Goal: Task Accomplishment & Management: Manage account settings

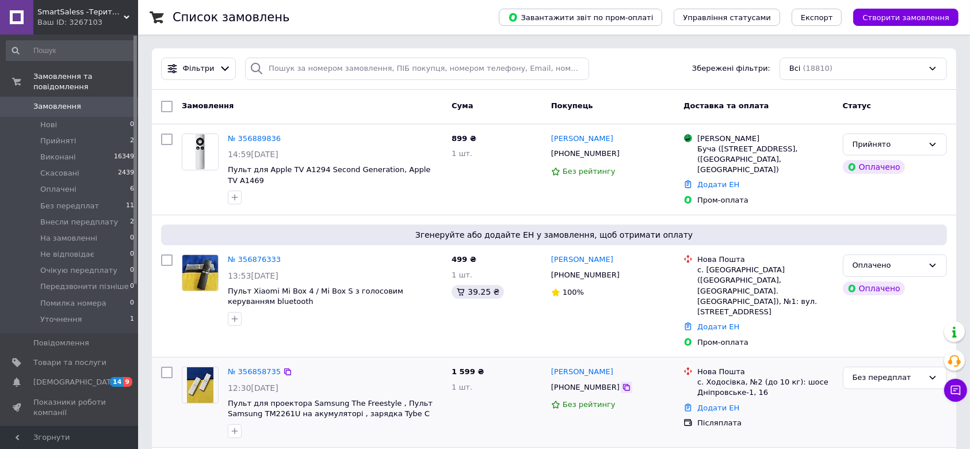
click at [622, 383] on icon at bounding box center [626, 387] width 9 height 9
click at [715, 403] on link "Додати ЕН" at bounding box center [719, 407] width 42 height 9
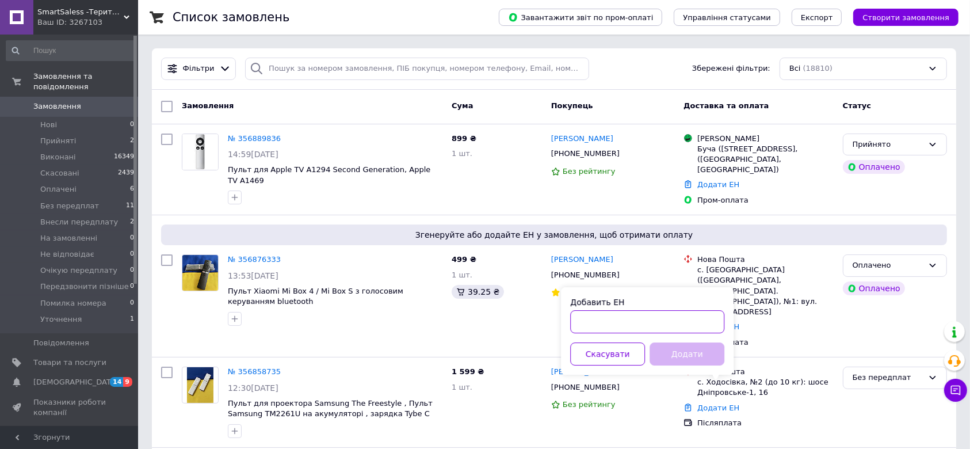
paste input "20451225285848"
type input "20451225285848"
click at [680, 360] on button "Додати" at bounding box center [687, 353] width 75 height 23
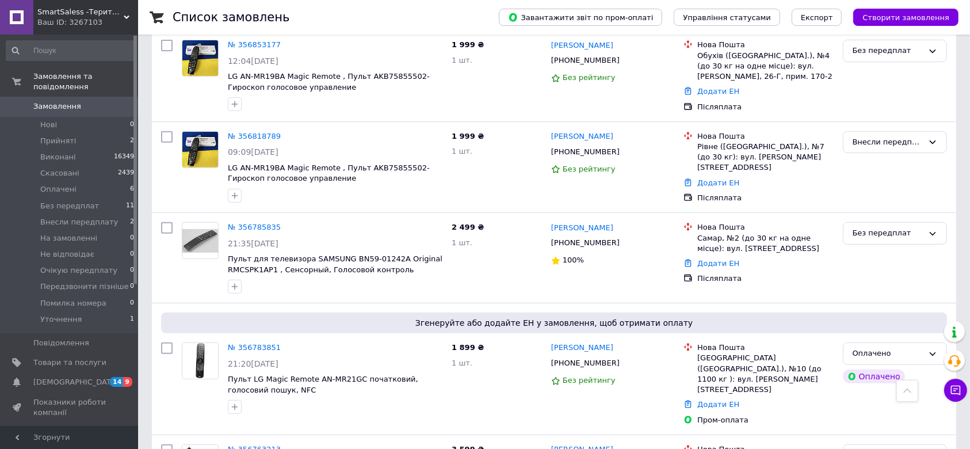
scroll to position [537, 0]
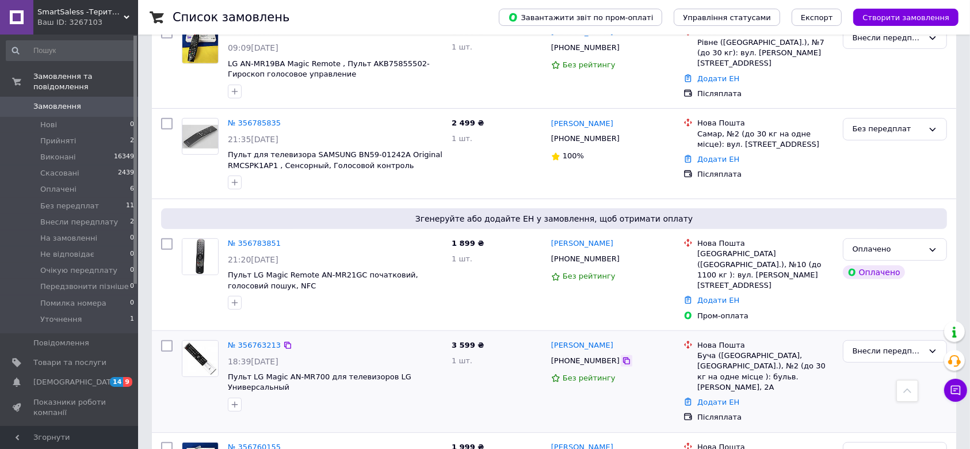
click at [622, 356] on icon at bounding box center [626, 360] width 9 height 9
click at [708, 398] on link "Додати ЕН" at bounding box center [719, 402] width 42 height 9
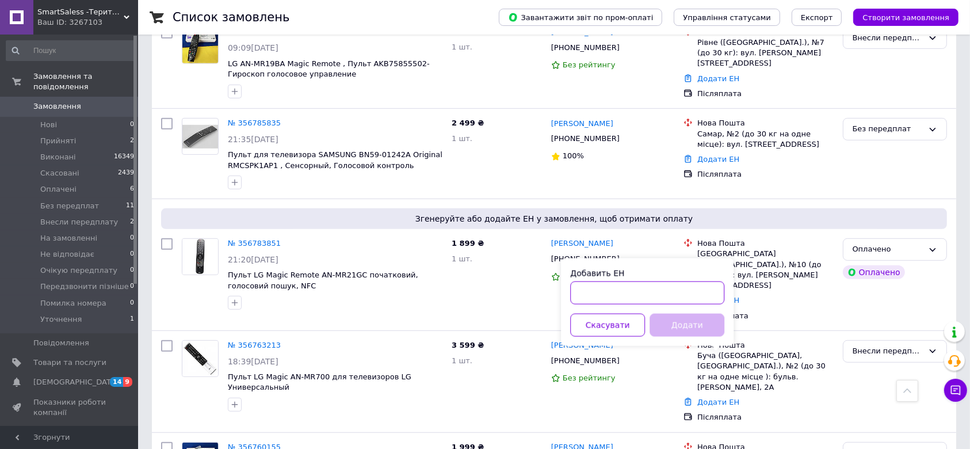
paste input "20451225289865"
type input "20451225289865"
click at [692, 342] on div "Добавить ЕН 20451225289865 Скасувати Додати" at bounding box center [647, 301] width 173 height 87
click at [682, 330] on button "Додати" at bounding box center [687, 325] width 75 height 23
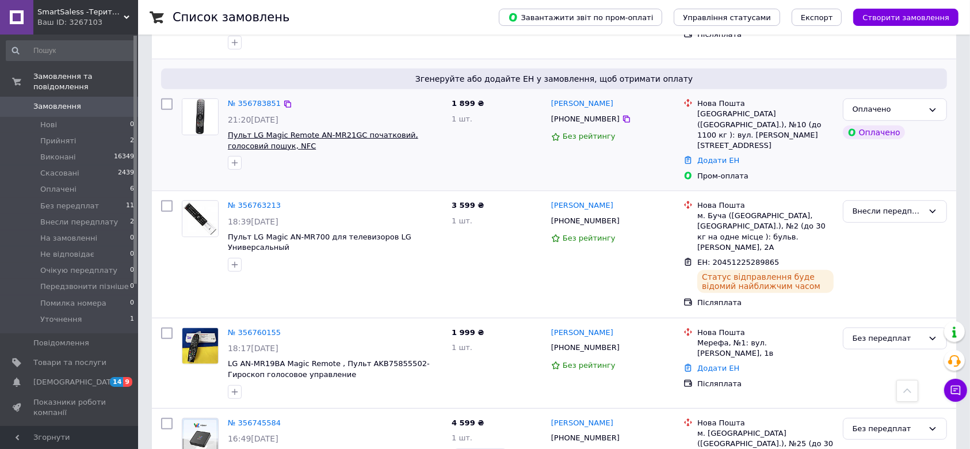
scroll to position [681, 0]
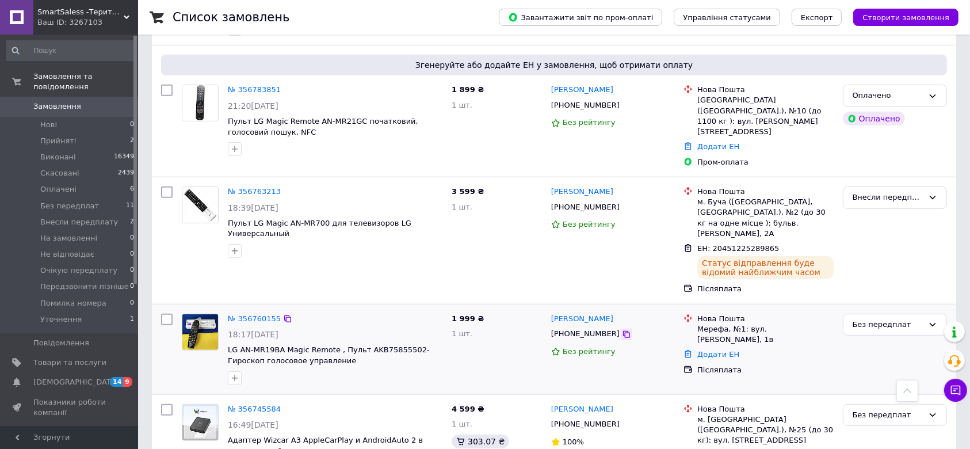
click at [622, 330] on icon at bounding box center [626, 334] width 9 height 9
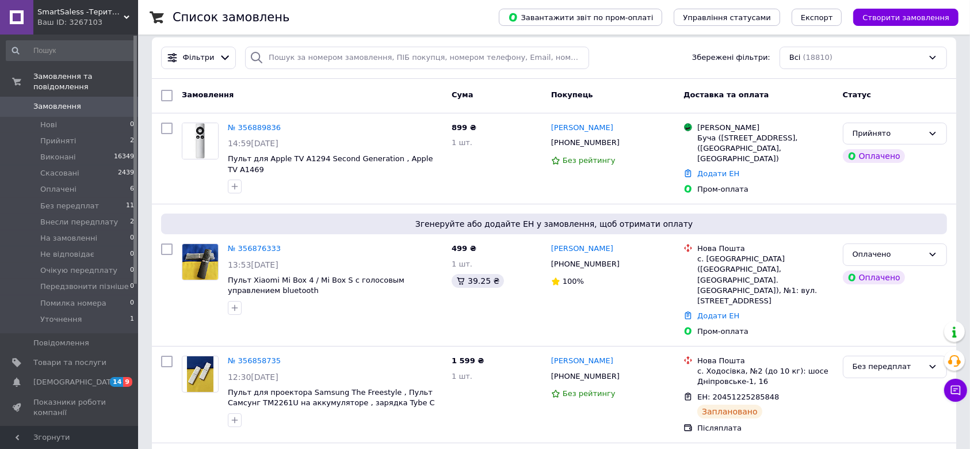
scroll to position [0, 0]
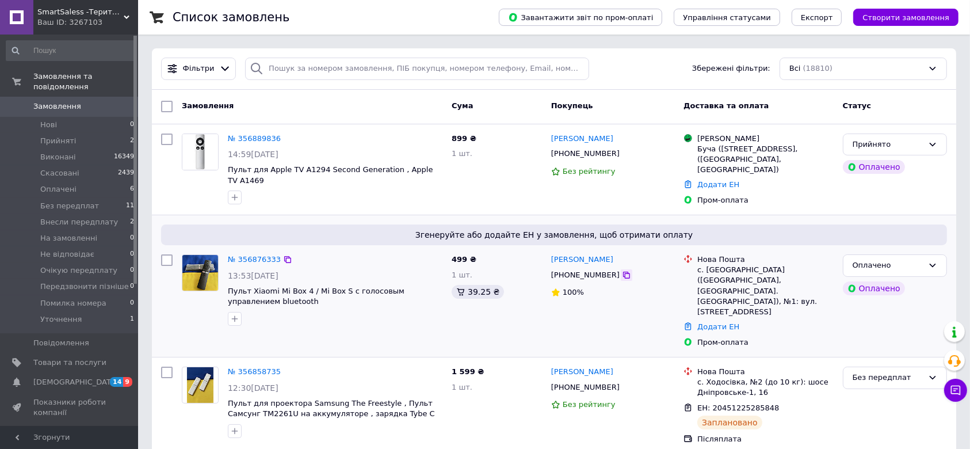
click at [623, 273] on icon at bounding box center [626, 275] width 7 height 7
click at [711, 322] on link "Додати ЕН" at bounding box center [719, 326] width 42 height 9
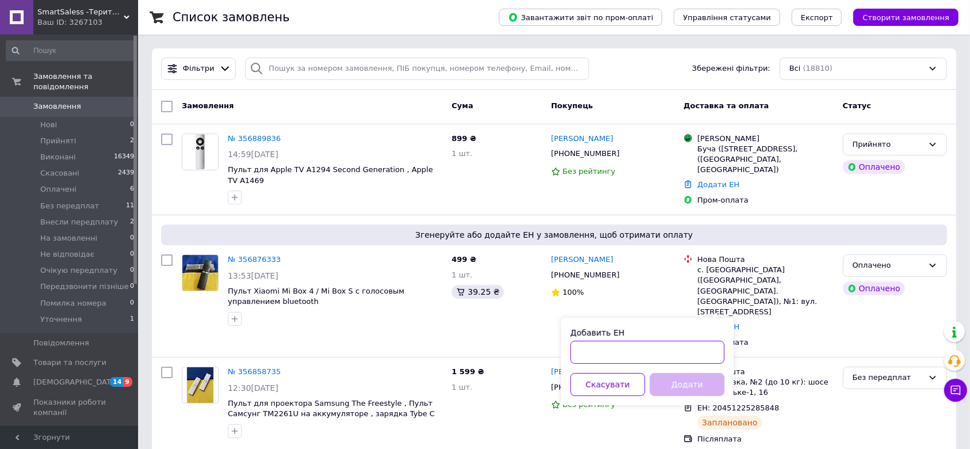
paste input "20451225310968"
type input "20451225310968"
click at [699, 384] on button "Додати" at bounding box center [687, 384] width 75 height 23
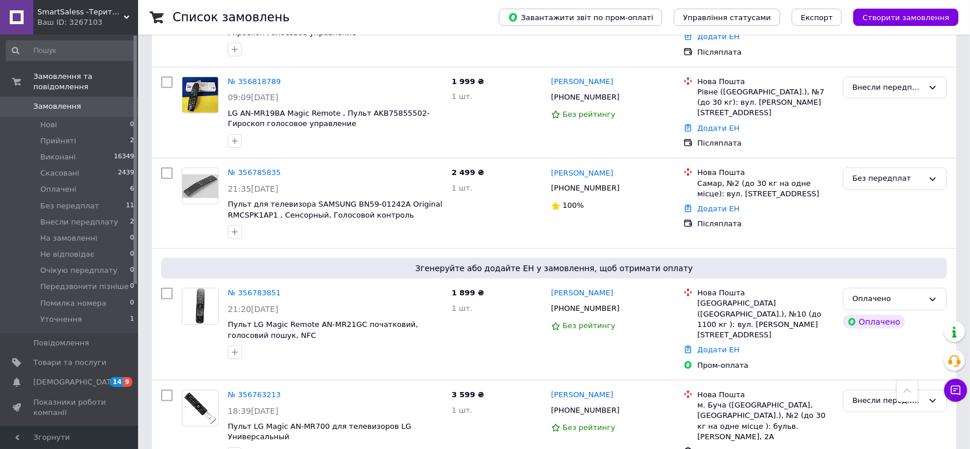
scroll to position [537, 0]
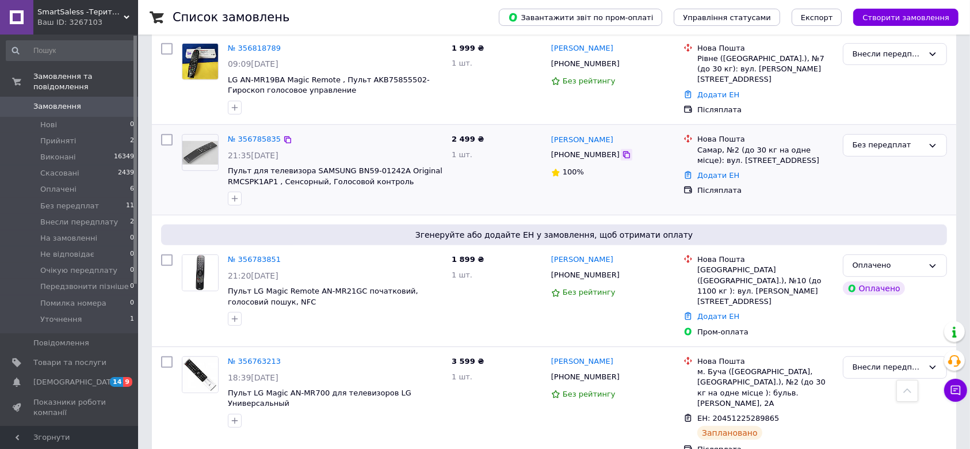
click at [622, 150] on icon at bounding box center [626, 154] width 9 height 9
drag, startPoint x: 710, startPoint y: 158, endPoint x: 722, endPoint y: 154, distance: 12.6
click at [722, 171] on link "Додати ЕН" at bounding box center [719, 175] width 42 height 9
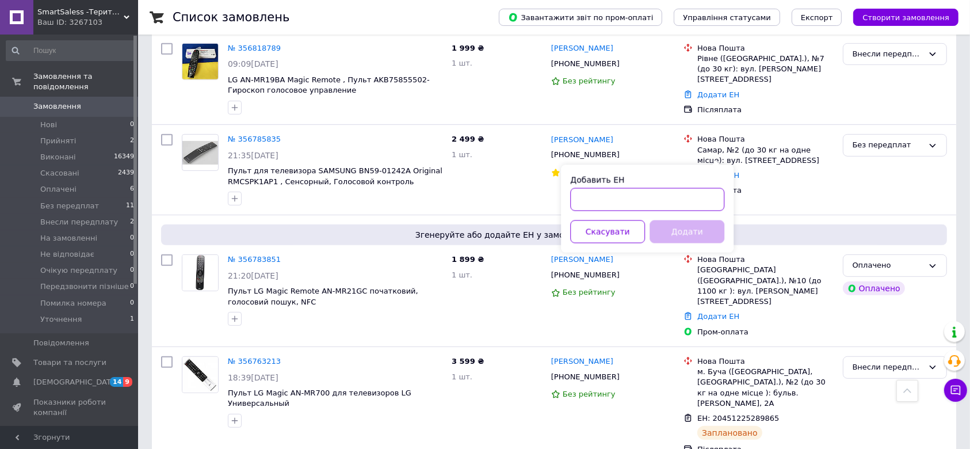
paste input "20451225317347"
type input "20451225317347"
click at [708, 228] on button "Додати" at bounding box center [687, 231] width 75 height 23
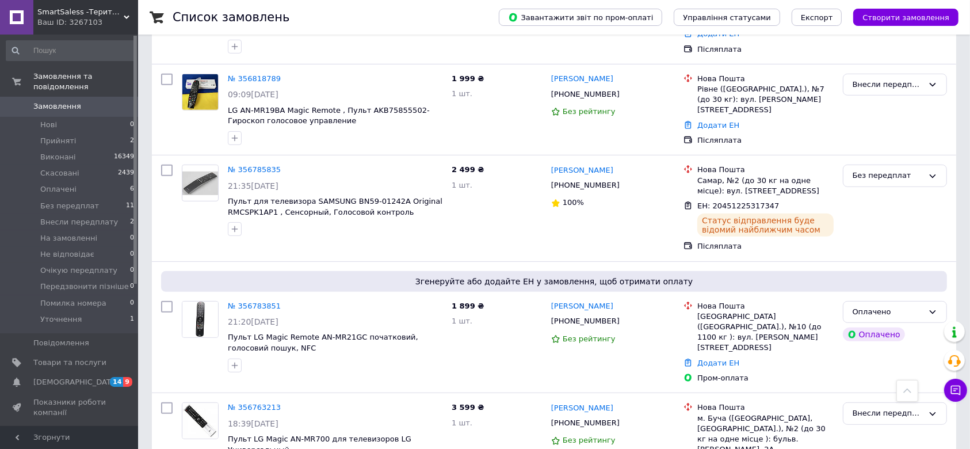
scroll to position [528, 0]
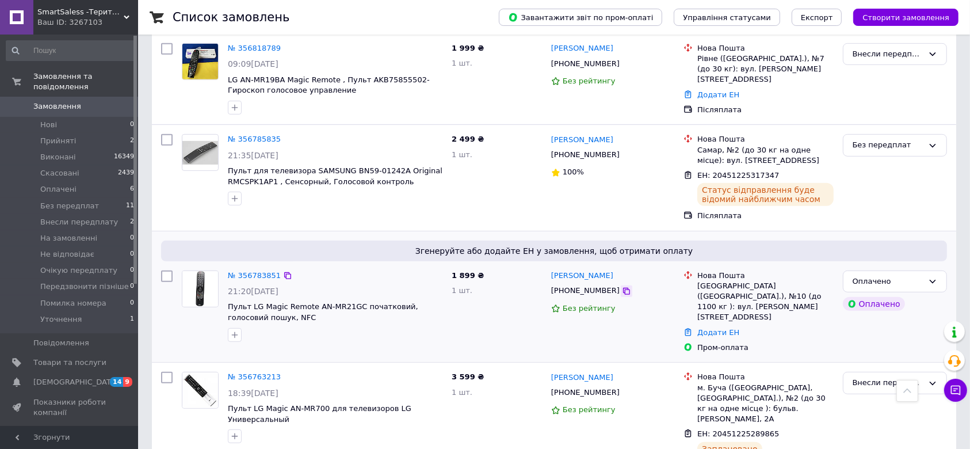
click at [622, 287] on icon at bounding box center [626, 291] width 9 height 9
click at [731, 328] on link "Додати ЕН" at bounding box center [719, 332] width 42 height 9
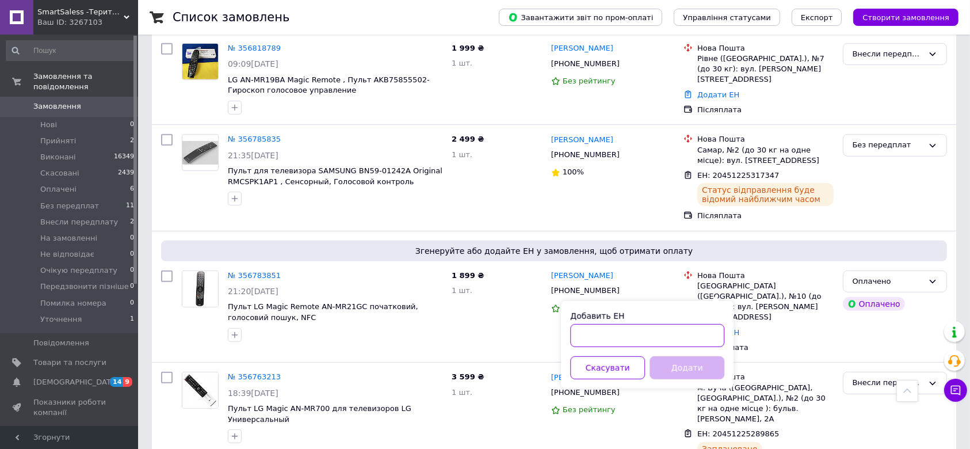
paste input "20451225322767"
type input "20451225322767"
click at [685, 366] on button "Додати" at bounding box center [687, 367] width 75 height 23
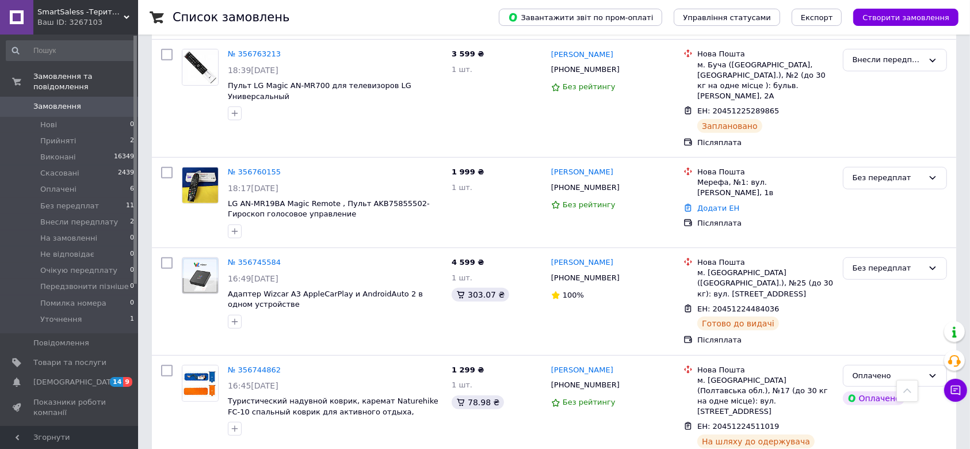
scroll to position [912, 0]
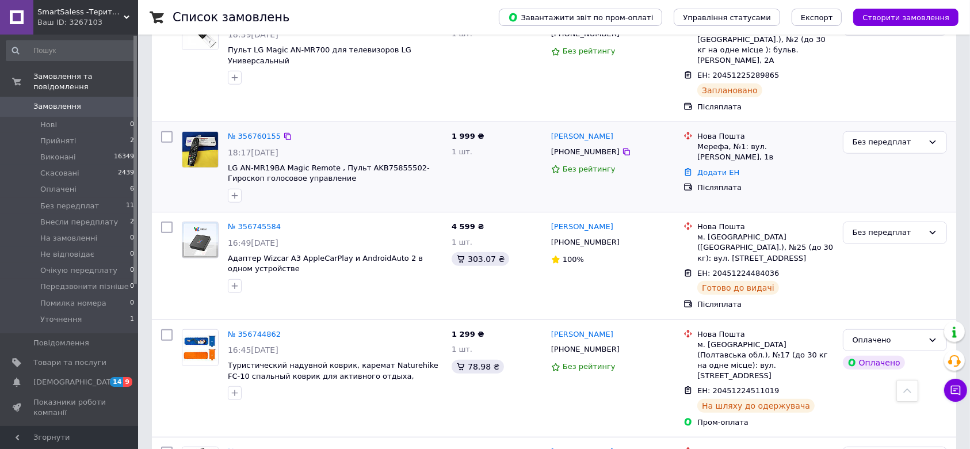
click at [711, 165] on div "Додати ЕН" at bounding box center [765, 173] width 140 height 16
click at [716, 168] on link "Додати ЕН" at bounding box center [719, 172] width 42 height 9
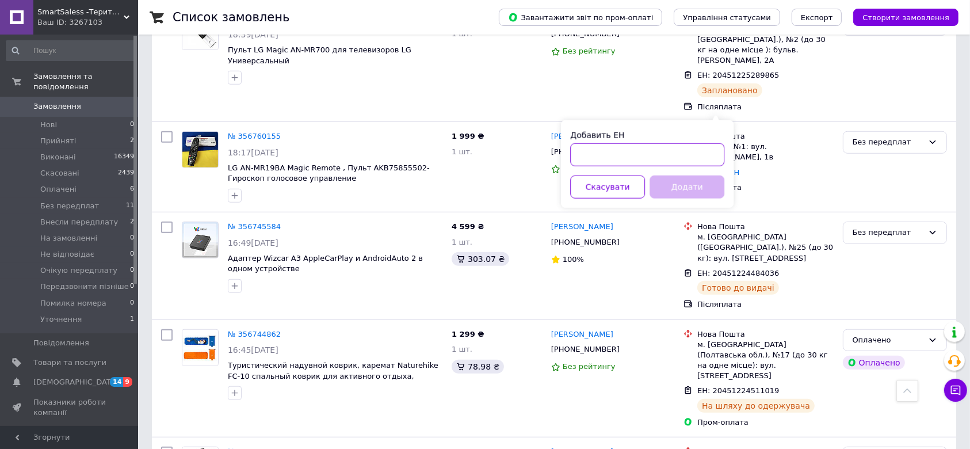
paste input "20451225297525"
type input "20451225297525"
click at [695, 190] on button "Додати" at bounding box center [687, 187] width 75 height 23
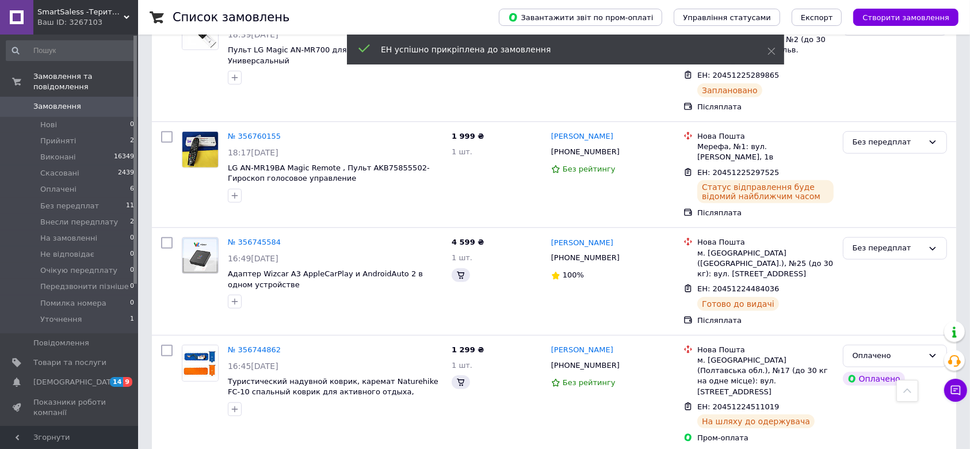
scroll to position [902, 0]
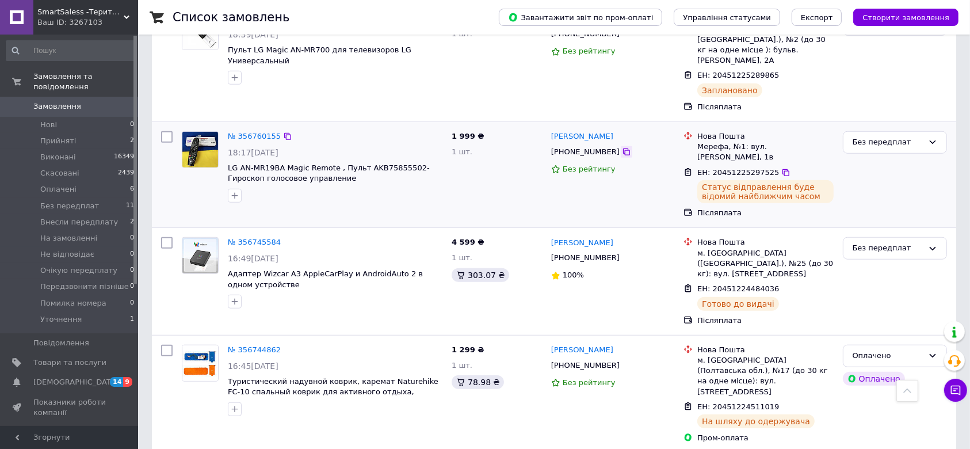
click at [622, 147] on icon at bounding box center [626, 151] width 9 height 9
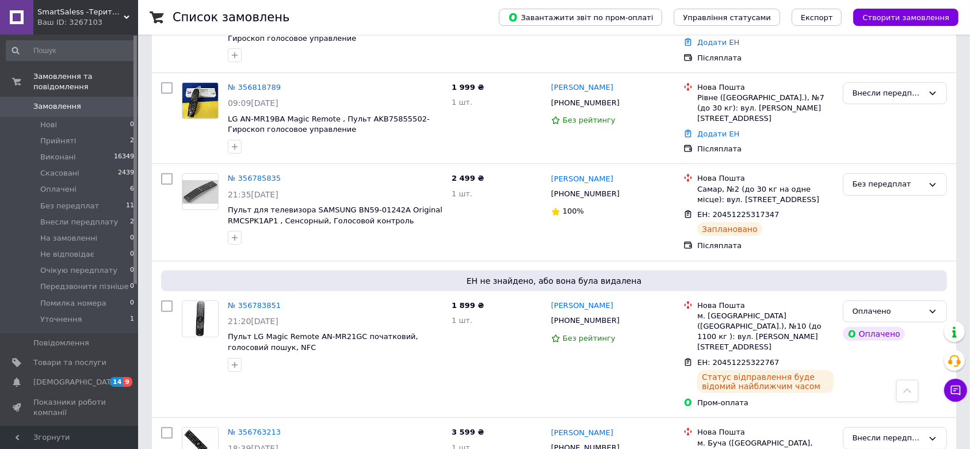
scroll to position [365, 0]
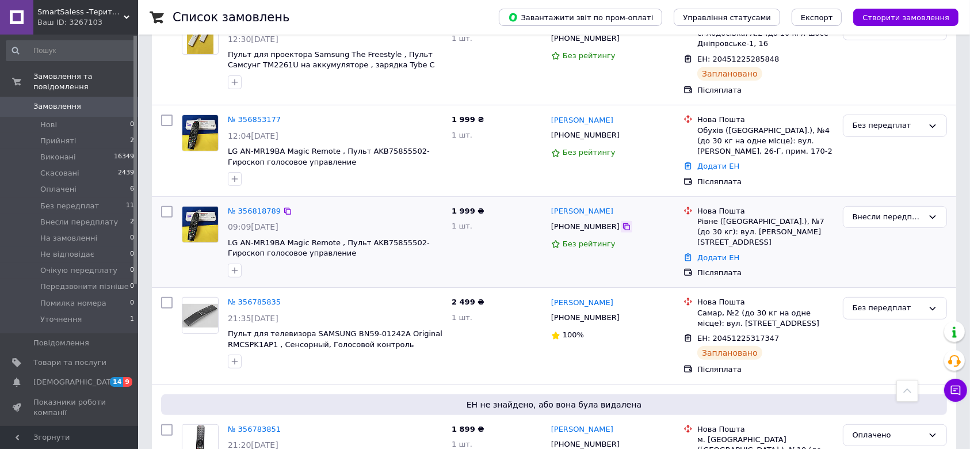
click at [622, 222] on icon at bounding box center [626, 226] width 9 height 9
click at [723, 253] on link "Додати ЕН" at bounding box center [719, 257] width 42 height 9
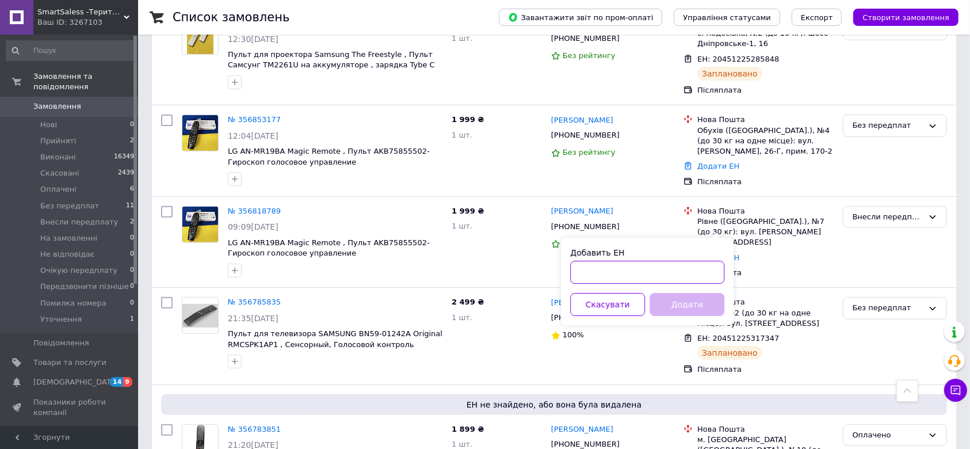
paste input "20451225327622"
type input "20451225327622"
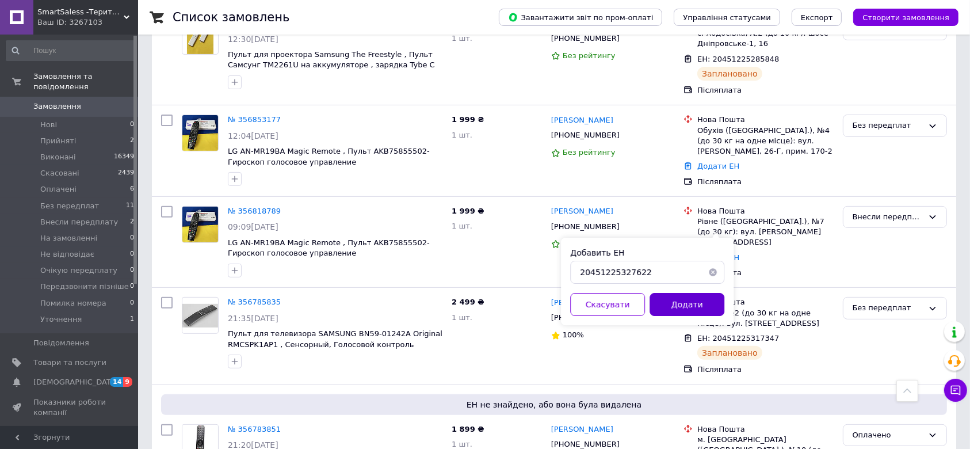
click at [686, 300] on button "Додати" at bounding box center [687, 304] width 75 height 23
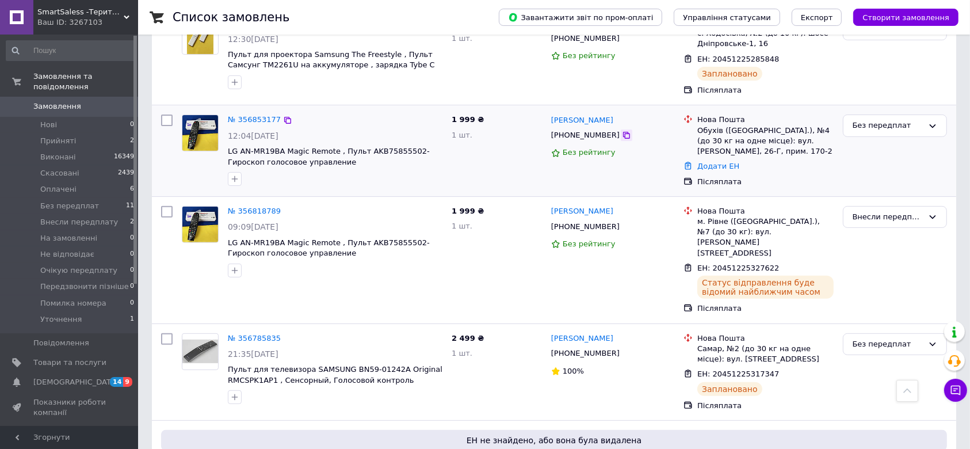
click at [622, 131] on icon at bounding box center [626, 135] width 9 height 9
click at [711, 162] on link "Додати ЕН" at bounding box center [719, 166] width 42 height 9
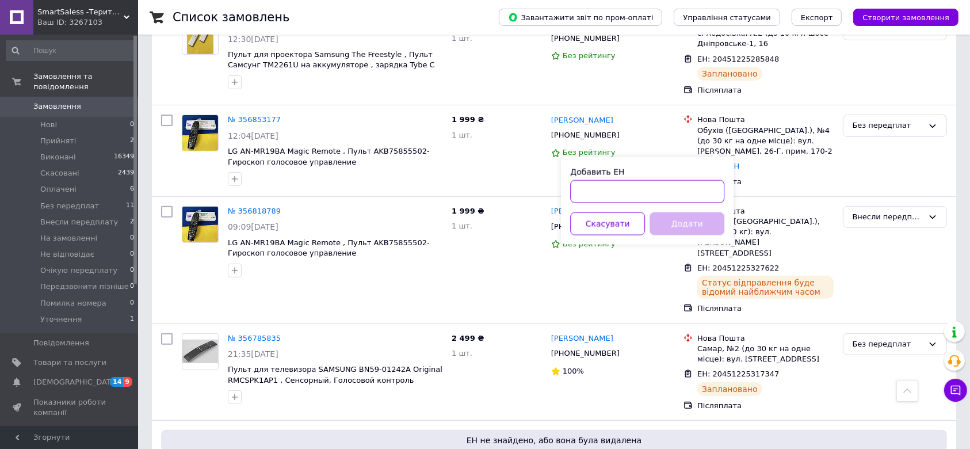
paste input "20451225330312"
type input "20451225330312"
click at [684, 219] on button "Додати" at bounding box center [687, 223] width 75 height 23
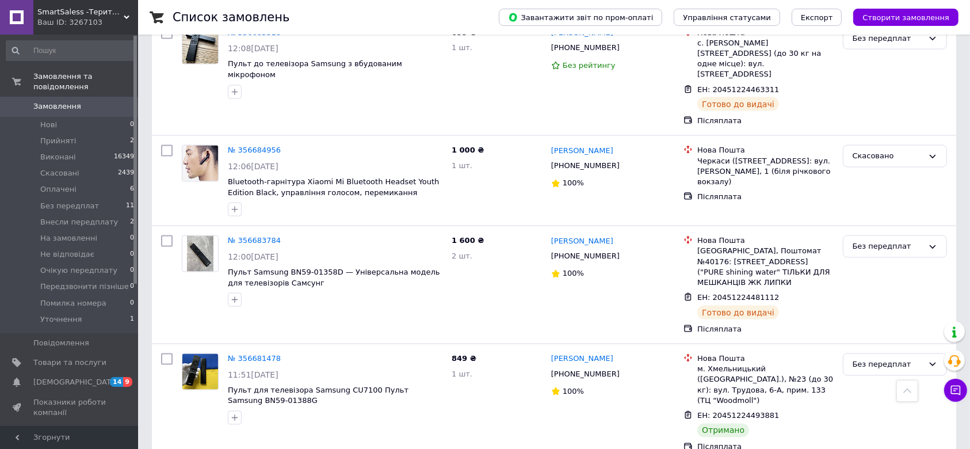
scroll to position [1769, 0]
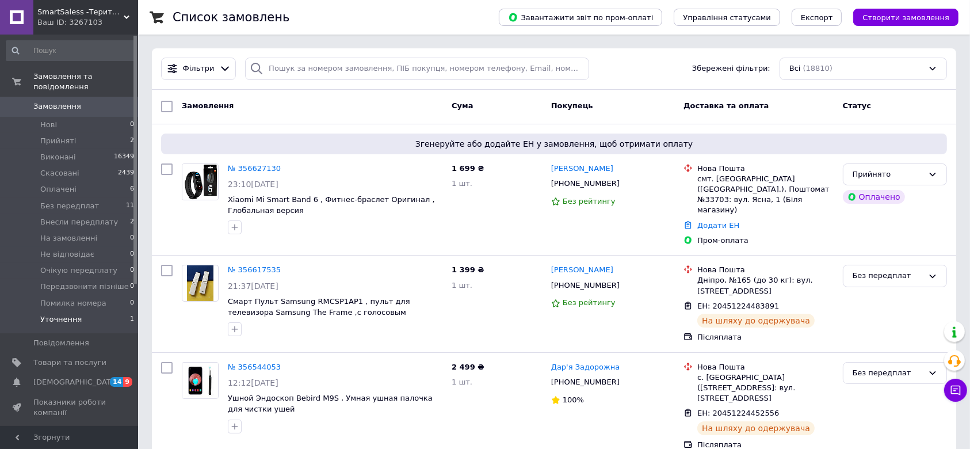
click at [65, 314] on span "Уточнення" at bounding box center [60, 319] width 41 height 10
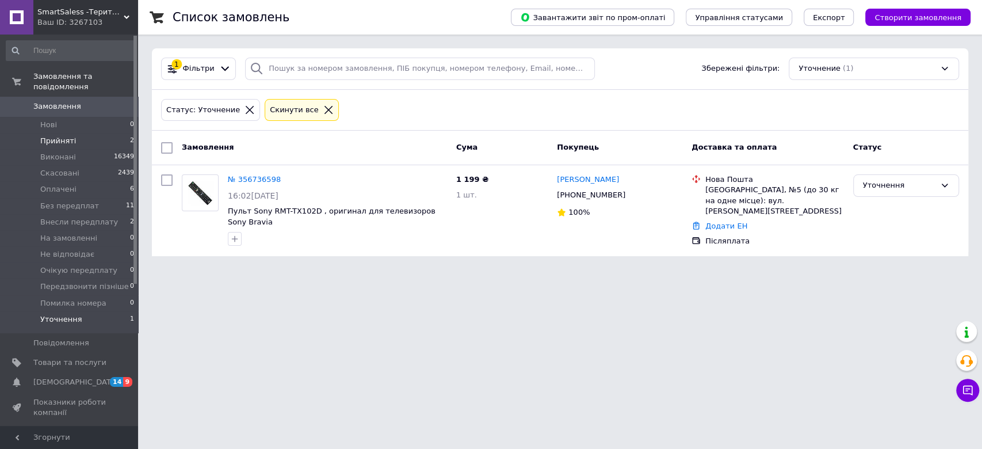
click at [70, 136] on span "Прийняті" at bounding box center [58, 141] width 36 height 10
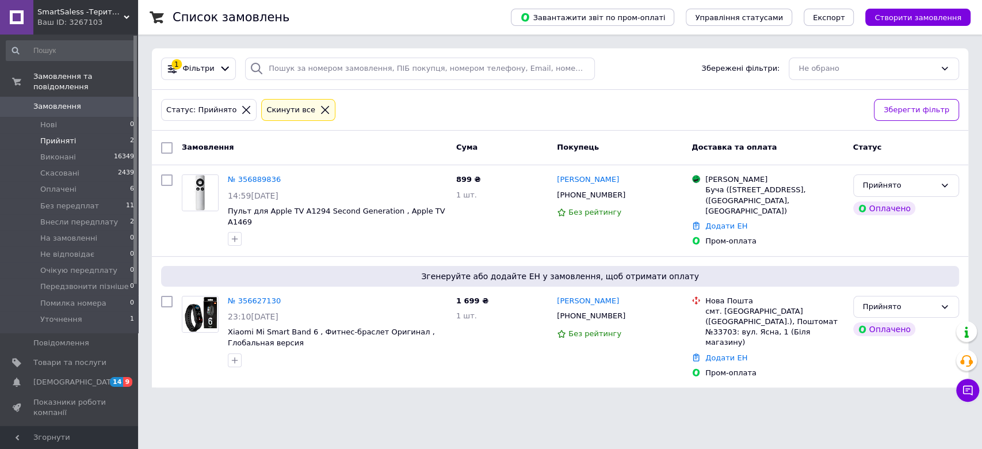
click at [320, 108] on icon at bounding box center [325, 110] width 10 height 10
